Goal: Task Accomplishment & Management: Manage account settings

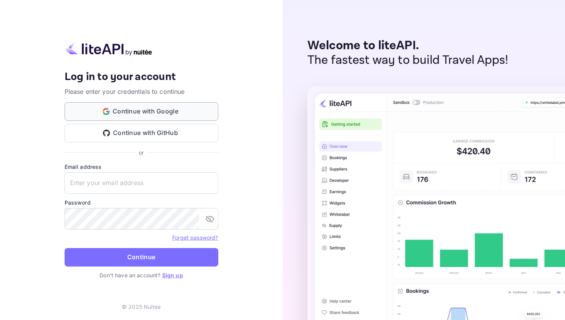
click at [169, 111] on button "Continue with Google" at bounding box center [142, 111] width 154 height 18
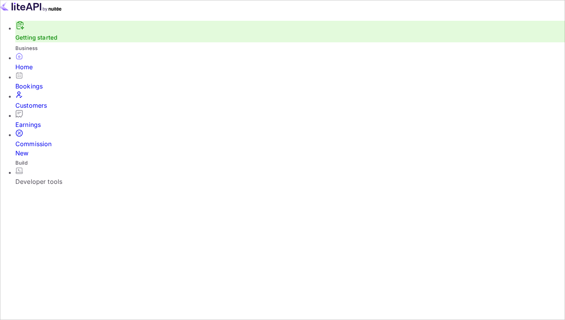
scroll to position [125, 144]
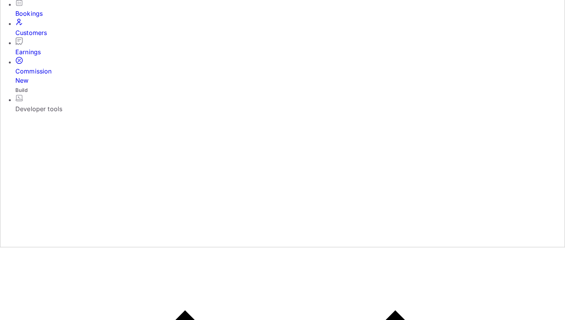
scroll to position [68, 0]
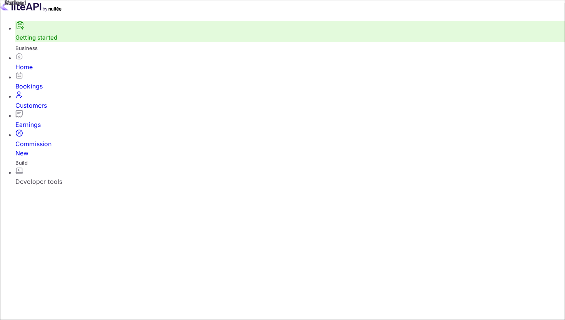
click at [50, 139] on div "Commission New" at bounding box center [289, 148] width 549 height 18
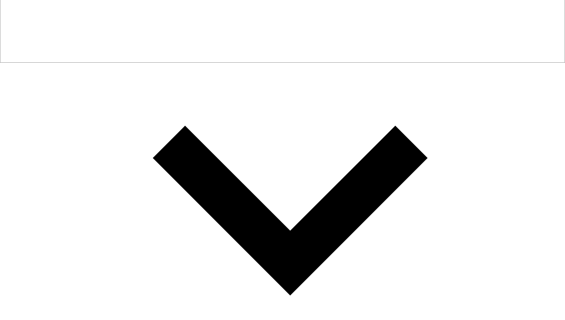
scroll to position [307, 0]
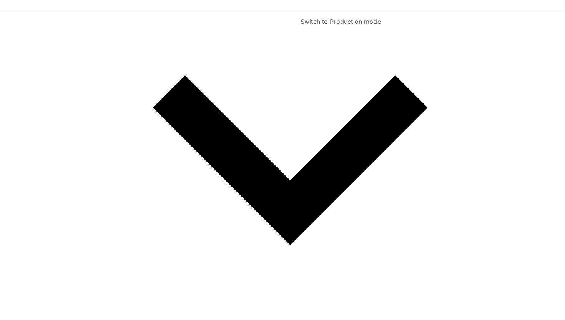
checkbox input "false"
